Goal: Information Seeking & Learning: Find specific fact

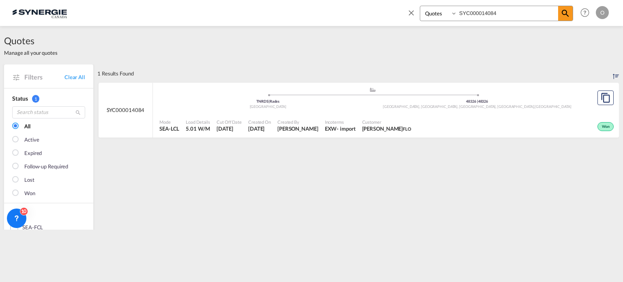
select select "Quotes"
drag, startPoint x: 410, startPoint y: 11, endPoint x: 388, endPoint y: 8, distance: 22.6
click at [400, 10] on div "Bookings Quotes Enquiries SYC000014084 Help Resources Product Release O My Prof…" at bounding box center [311, 12] width 599 height 25
type input "SYC000013936"
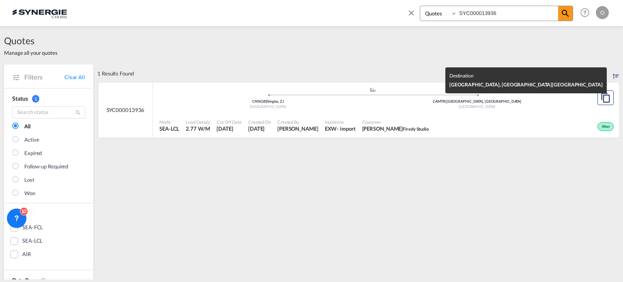
click at [399, 105] on div "Canada" at bounding box center [477, 106] width 209 height 5
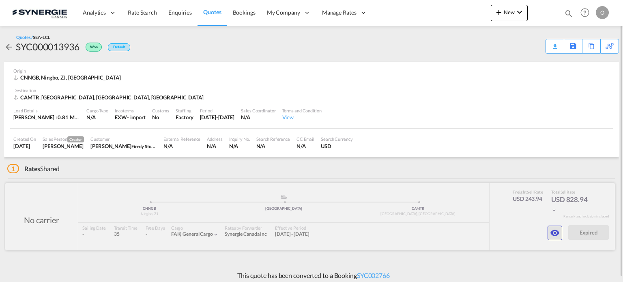
click at [553, 232] on md-icon "icon-eye" at bounding box center [555, 233] width 10 height 10
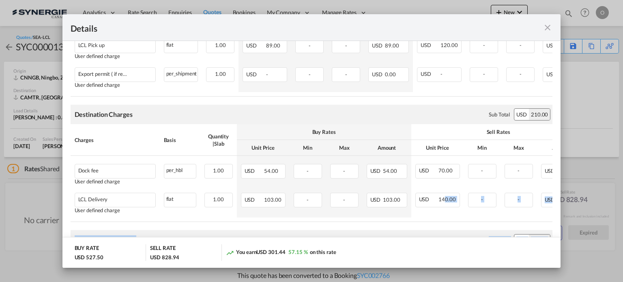
scroll to position [0, 71]
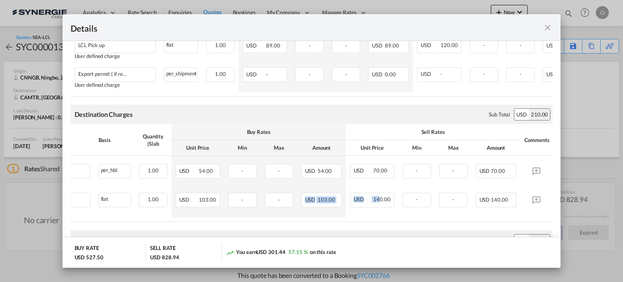
drag, startPoint x: 464, startPoint y: 227, endPoint x: 296, endPoint y: 225, distance: 168.3
click at [296, 222] on table "Charges Basis Quantity | Slab Buy Rates Sell Rates Comments Unit Price Min Max …" at bounding box center [278, 173] width 547 height 98
drag, startPoint x: 355, startPoint y: 228, endPoint x: 236, endPoint y: 234, distance: 119.3
click at [236, 234] on air-lcl-rate-modification "Freight Please enter leg name Leg Name Already Exists Sub Total USD 243.94 Char…" at bounding box center [312, 180] width 482 height 644
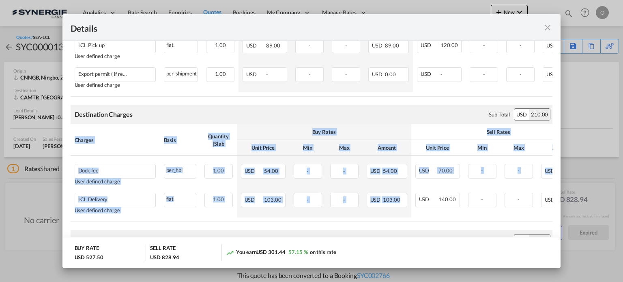
drag, startPoint x: 404, startPoint y: 225, endPoint x: 33, endPoint y: 210, distance: 370.9
click at [33, 210] on div "Details Port of [GEOGRAPHIC_DATA] CNNGB/Ningbo, ZJ T/S [GEOGRAPHIC_DATA] Liner/…" at bounding box center [311, 141] width 623 height 282
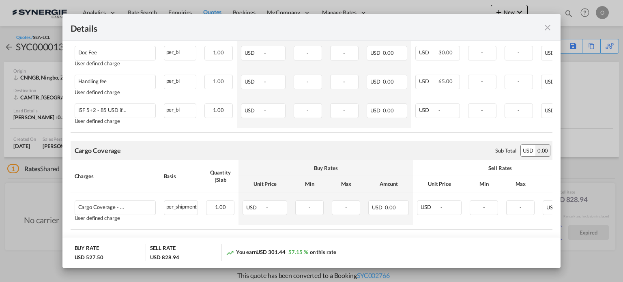
scroll to position [615, 0]
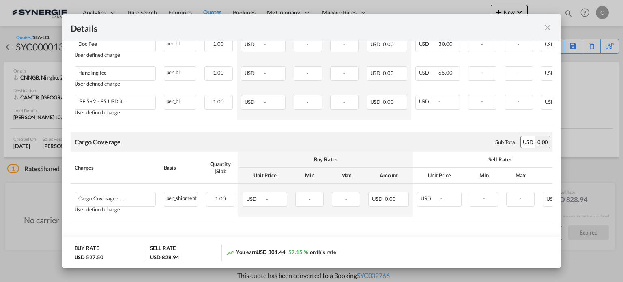
click at [545, 26] on md-icon "icon-close fg-AAA8AD m-0 cursor" at bounding box center [548, 28] width 10 height 10
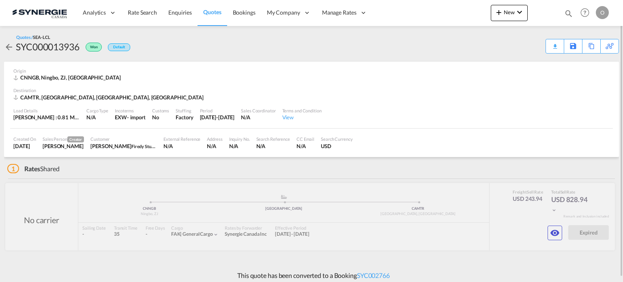
click at [567, 11] on md-icon "icon-magnify" at bounding box center [568, 13] width 9 height 9
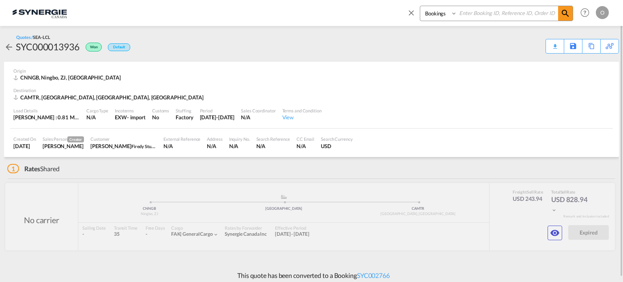
click at [425, 17] on select "Bookings Quotes Enquiries" at bounding box center [439, 13] width 39 height 15
select select "Quotes"
click at [420, 6] on select "Bookings Quotes Enquiries" at bounding box center [439, 13] width 39 height 15
click at [481, 12] on input at bounding box center [507, 13] width 101 height 14
paste input "SYC000014378"
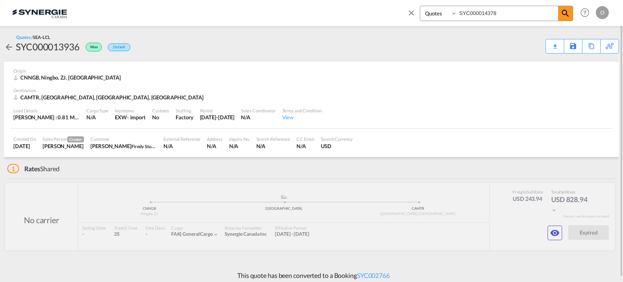
type input "SYC000014378"
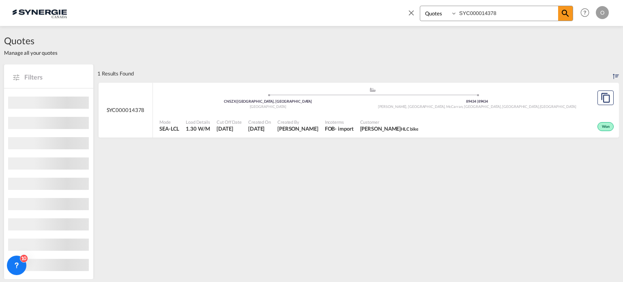
click at [357, 123] on div "Customer Hala Laalj HLC bike" at bounding box center [389, 126] width 65 height 20
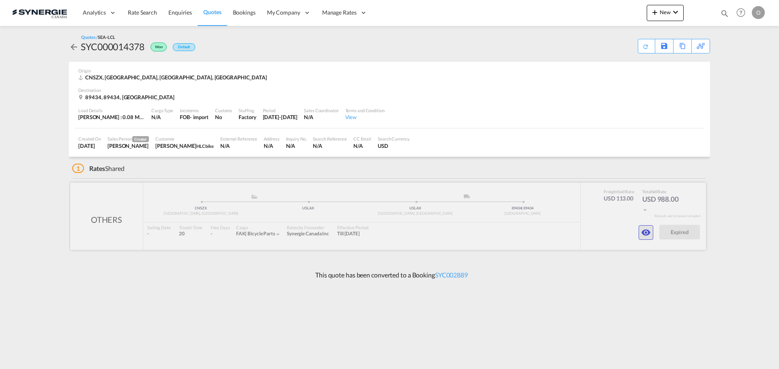
click at [622, 232] on md-icon "icon-eye" at bounding box center [646, 233] width 10 height 10
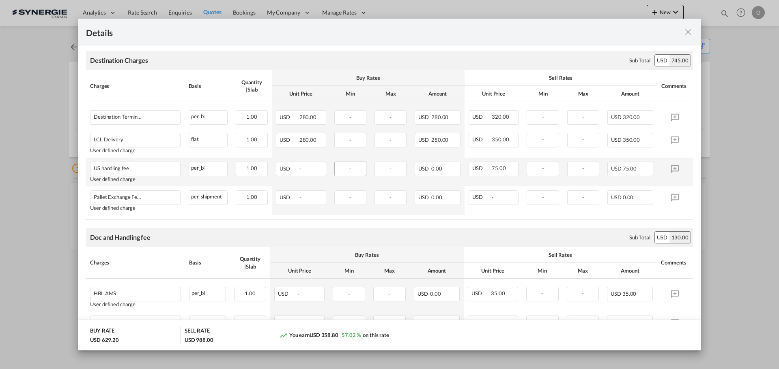
scroll to position [290, 0]
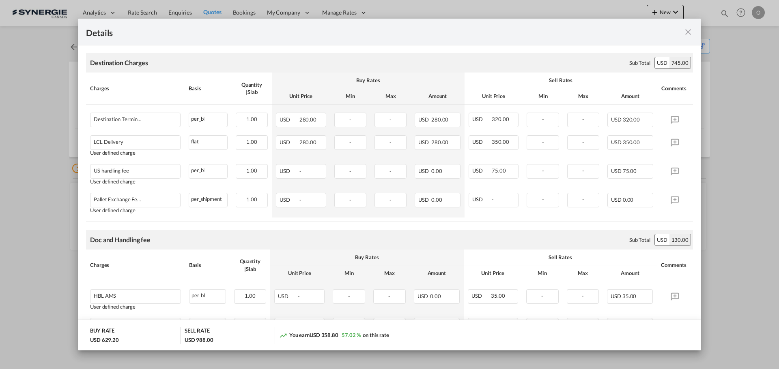
click at [622, 34] on md-icon "icon-close fg-AAA8AD m-0 cursor" at bounding box center [688, 32] width 10 height 10
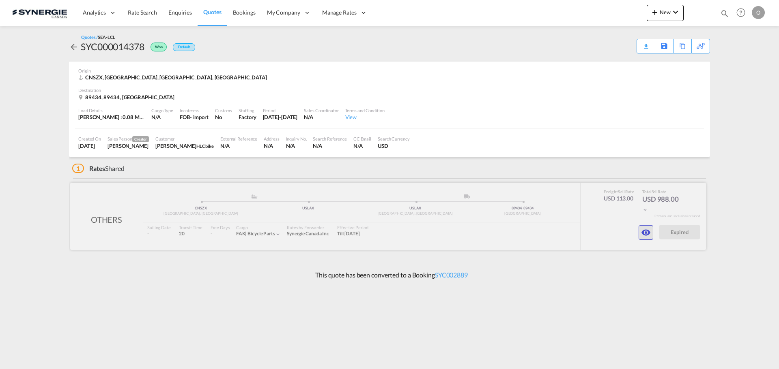
click at [622, 227] on button "button" at bounding box center [645, 232] width 15 height 15
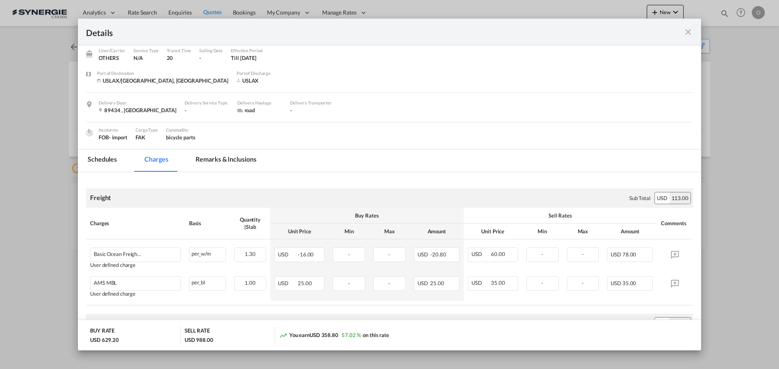
scroll to position [41, 0]
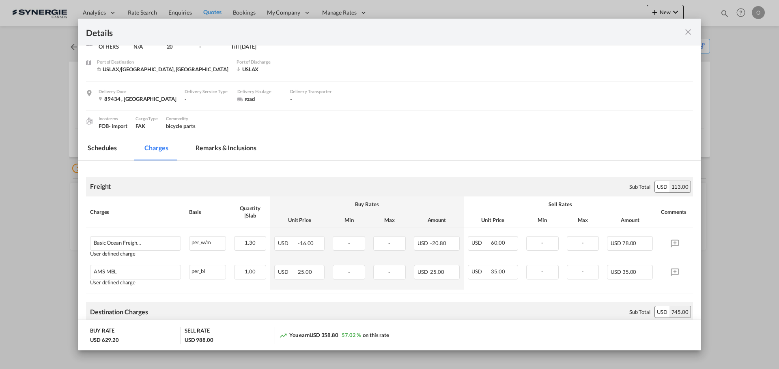
click at [240, 150] on md-tab-item "Remarks & Inclusions" at bounding box center [226, 149] width 80 height 22
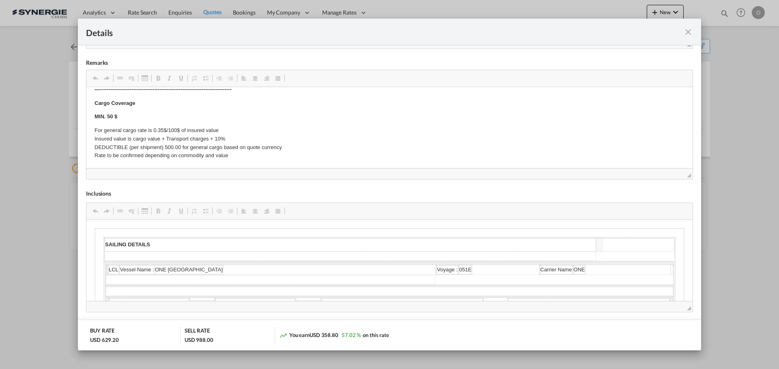
scroll to position [310, 0]
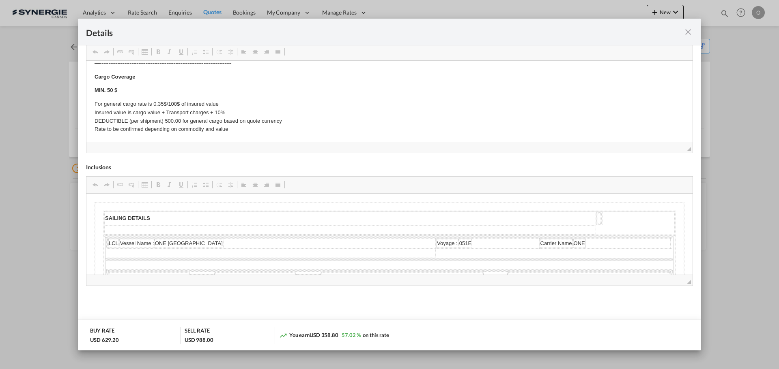
click at [622, 29] on md-icon "icon-close fg-AAA8AD m-0 cursor" at bounding box center [688, 32] width 10 height 10
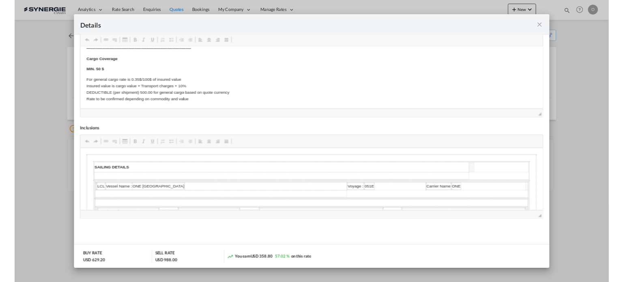
scroll to position [0, 0]
